Goal: Task Accomplishment & Management: Use online tool/utility

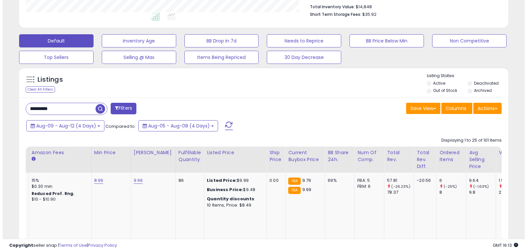
scroll to position [173, 0]
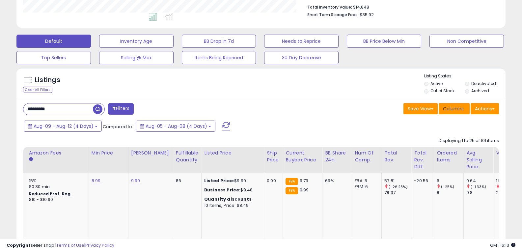
click at [452, 106] on span "Columns" at bounding box center [453, 108] width 21 height 7
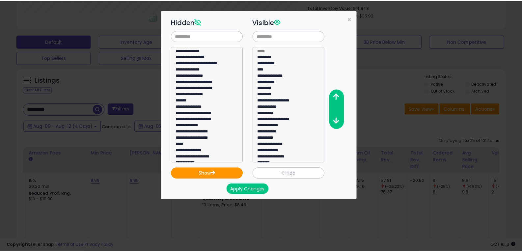
scroll to position [63, 0]
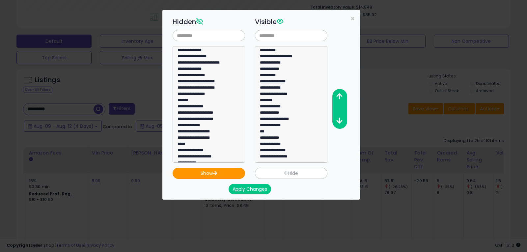
click at [260, 187] on button "Apply Changes" at bounding box center [250, 189] width 43 height 11
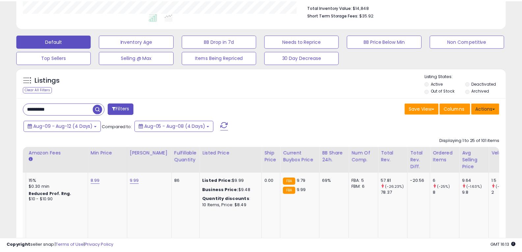
scroll to position [329497, 329349]
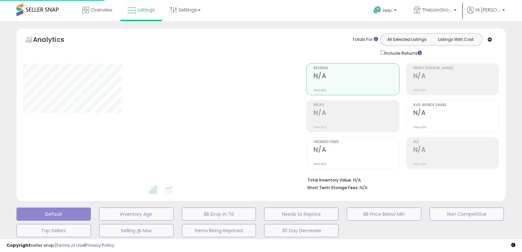
scroll to position [157, 0]
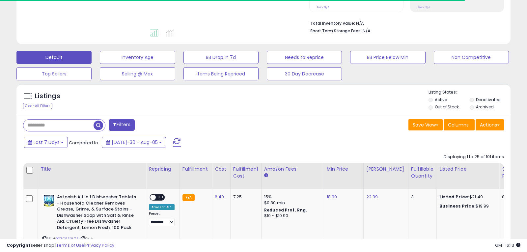
type input "********"
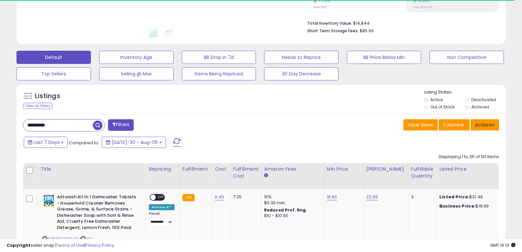
click at [494, 127] on button "Actions" at bounding box center [485, 124] width 28 height 11
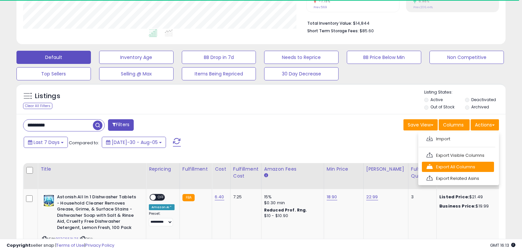
scroll to position [135, 284]
click at [472, 165] on link "Export All Columns" at bounding box center [458, 167] width 72 height 10
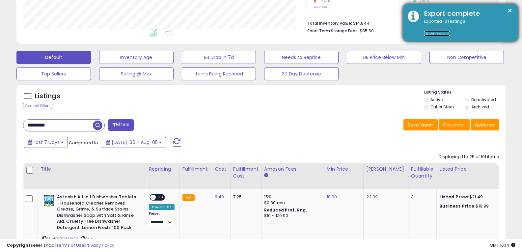
click at [434, 34] on link "Download" at bounding box center [438, 34] width 26 height 6
